Goal: Information Seeking & Learning: Compare options

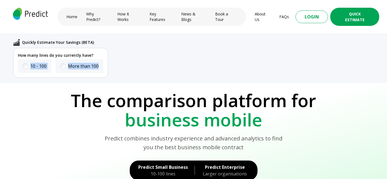
drag, startPoint x: 299, startPoint y: 3, endPoint x: 245, endPoint y: 58, distance: 77.0
click at [245, 58] on div "How many lines do you currently have? 10 - 100 More than 100" at bounding box center [196, 63] width 366 height 30
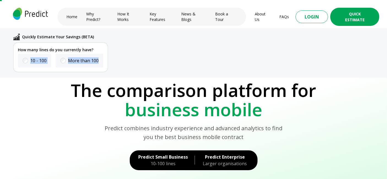
click at [245, 58] on div "How many lines do you currently have? 10 - 100 More than 100" at bounding box center [196, 57] width 366 height 30
